Goal: Book appointment/travel/reservation

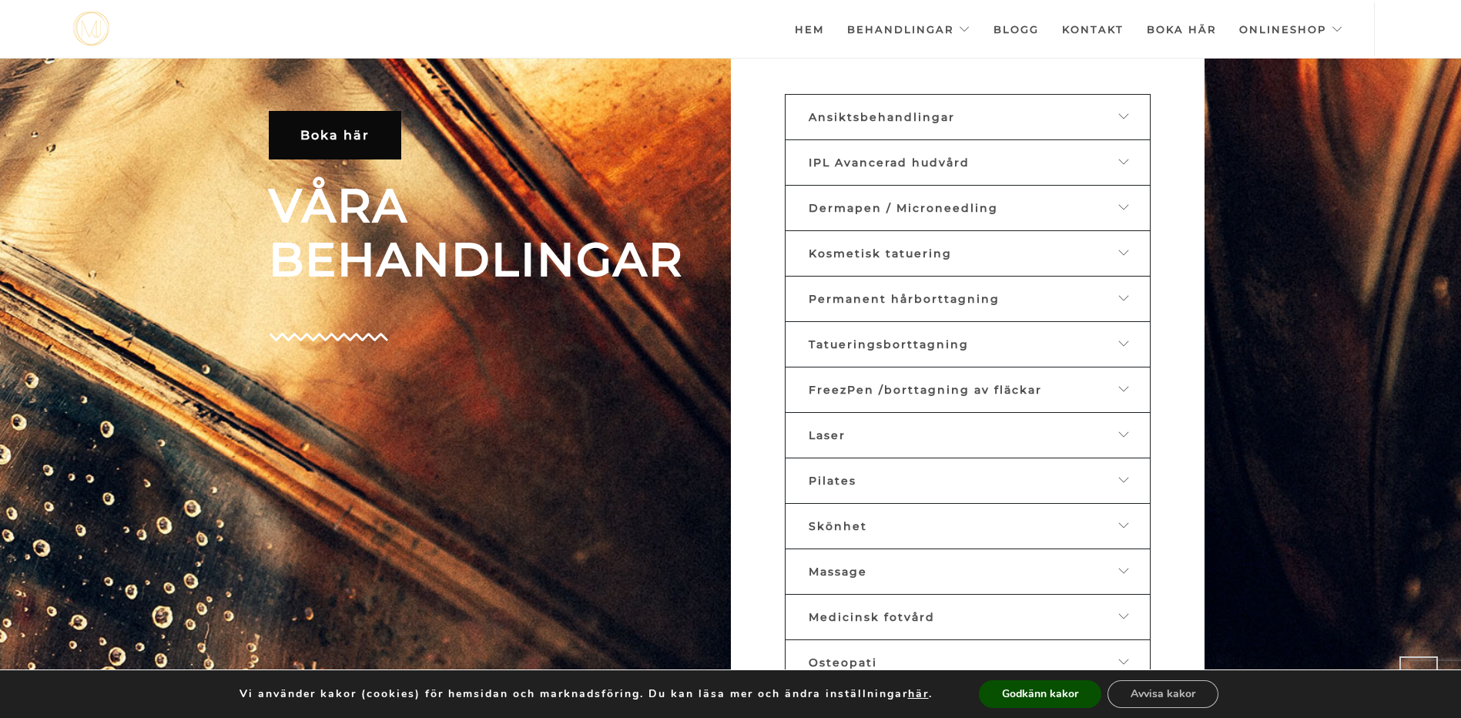
scroll to position [769, 0]
click at [1120, 252] on icon at bounding box center [1124, 251] width 12 height 11
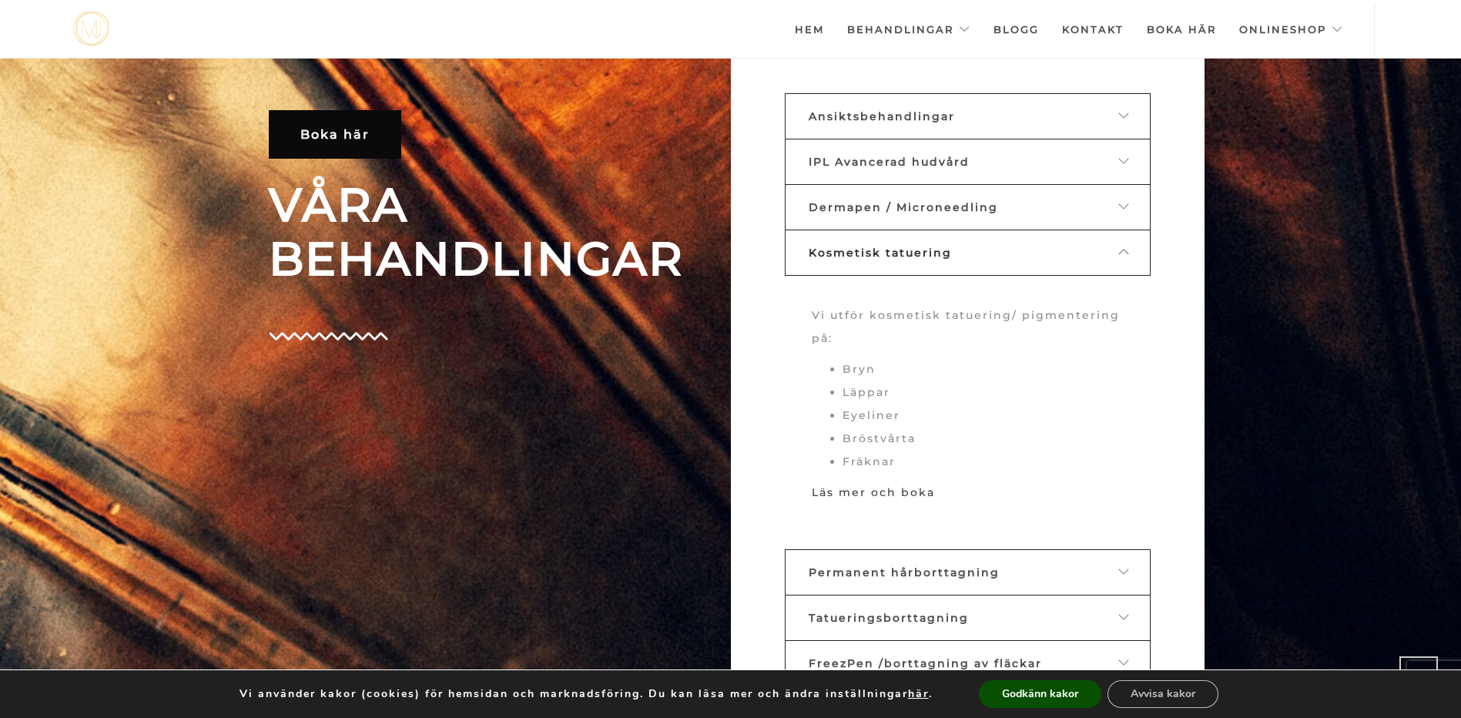
click at [856, 492] on link "Läs mer och boka" at bounding box center [873, 492] width 123 height 14
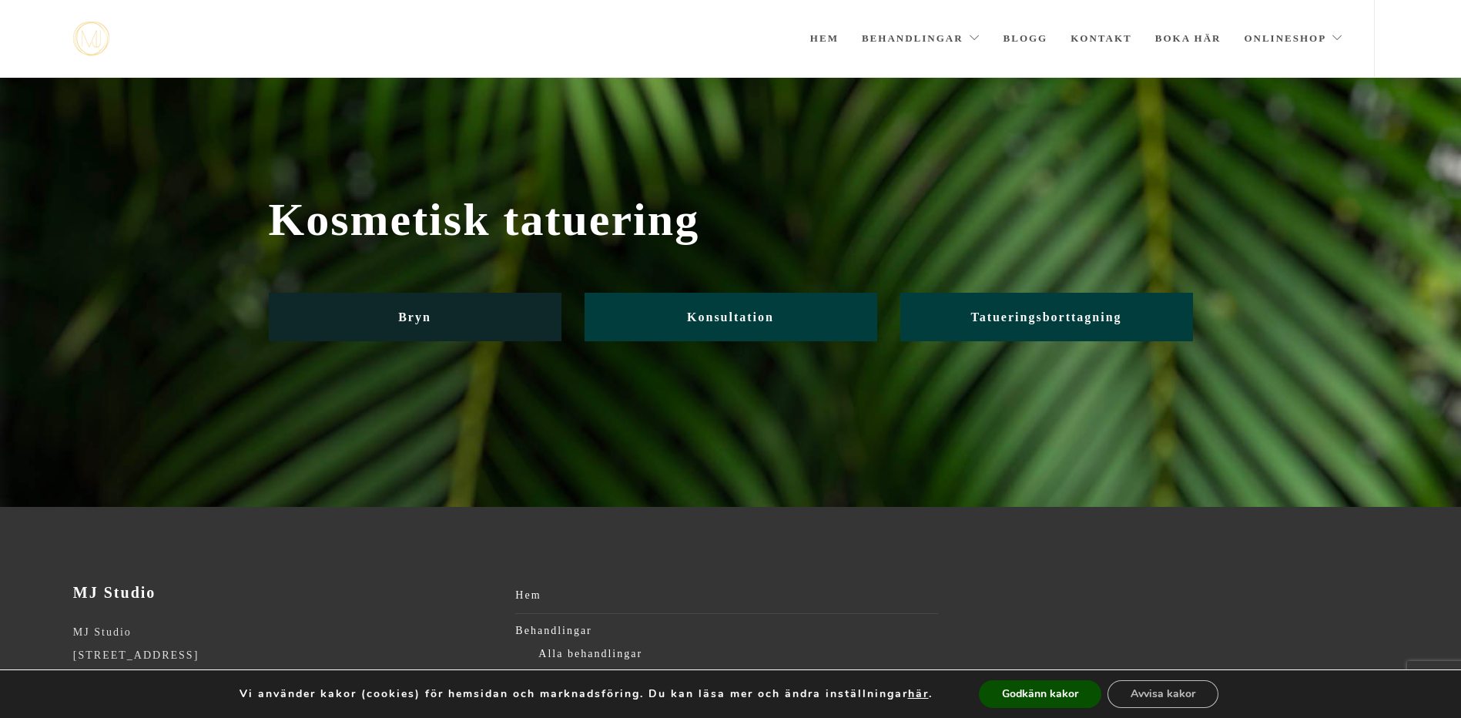
click at [489, 326] on link "Bryn" at bounding box center [415, 317] width 293 height 49
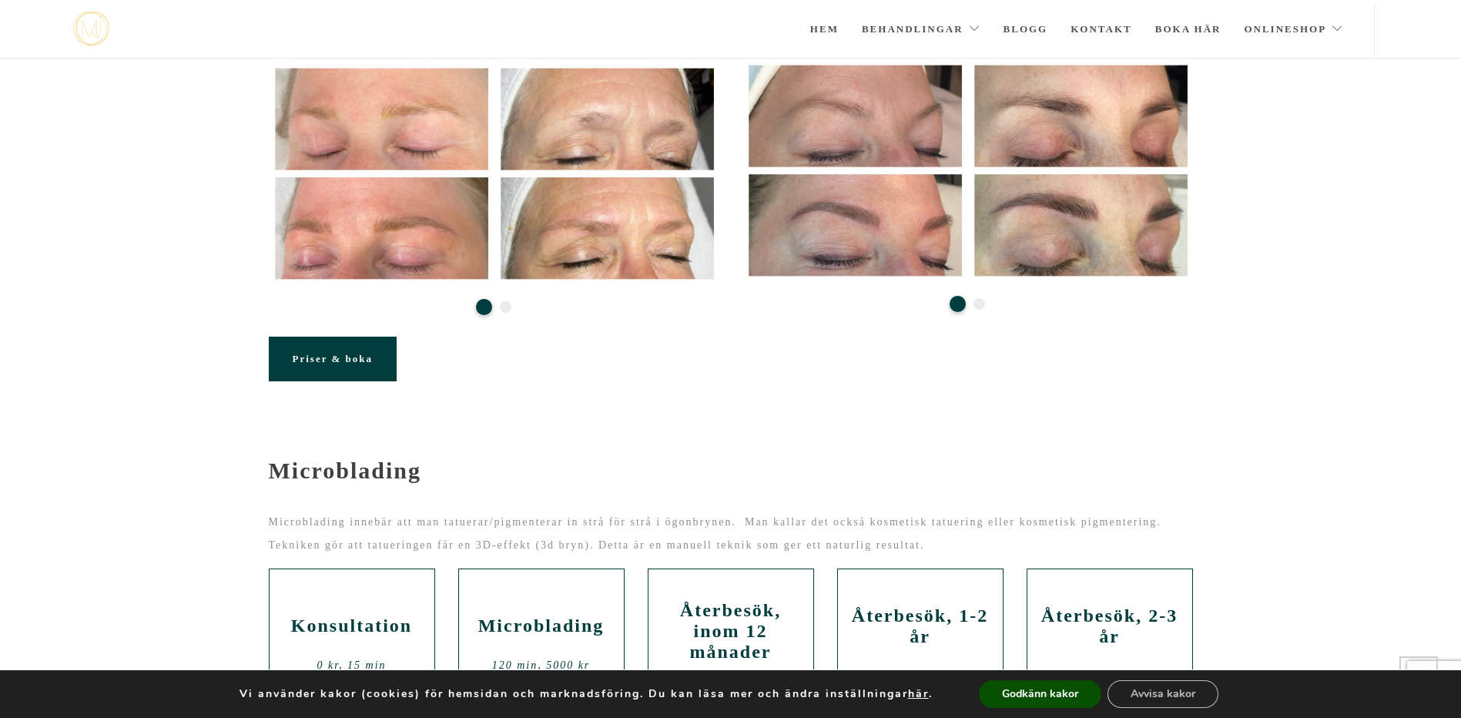
click at [338, 353] on span "Priser & boka" at bounding box center [333, 359] width 80 height 12
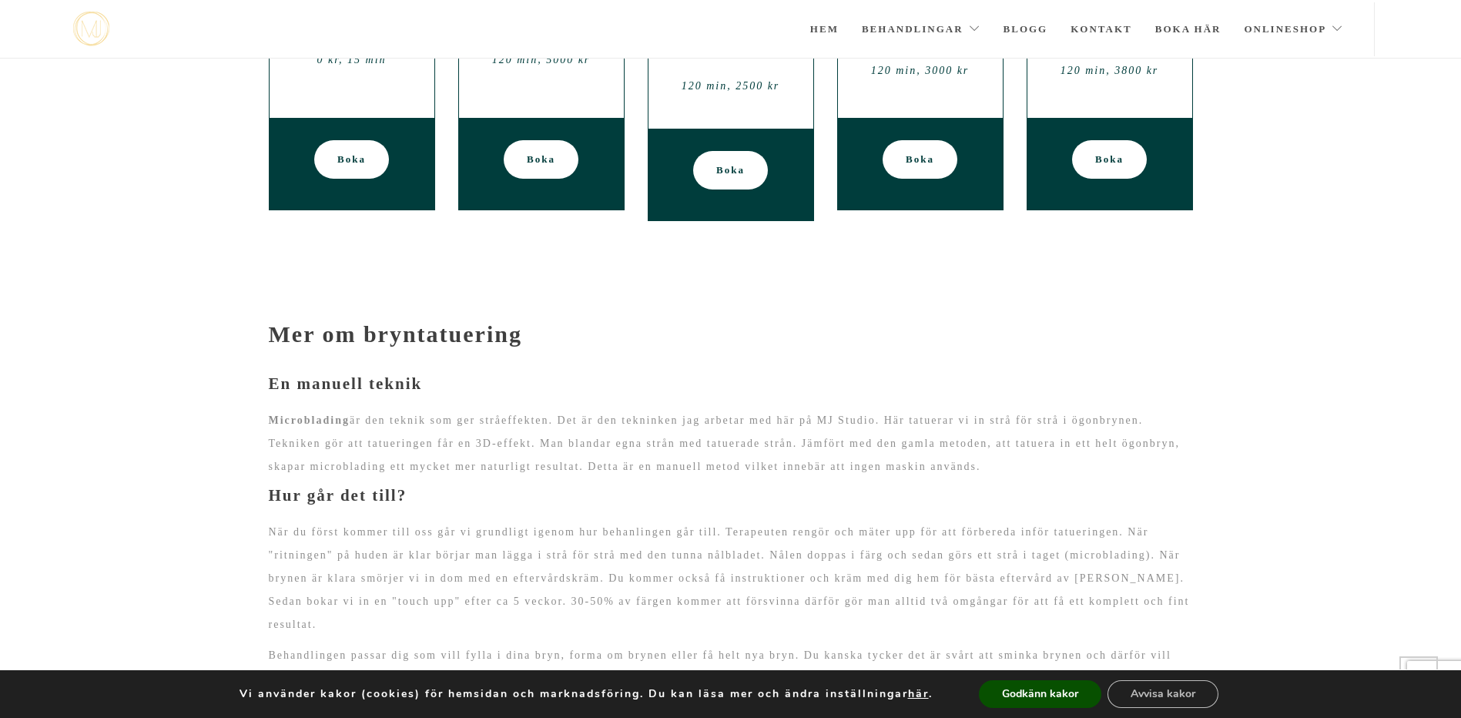
scroll to position [909, 0]
